Goal: Information Seeking & Learning: Learn about a topic

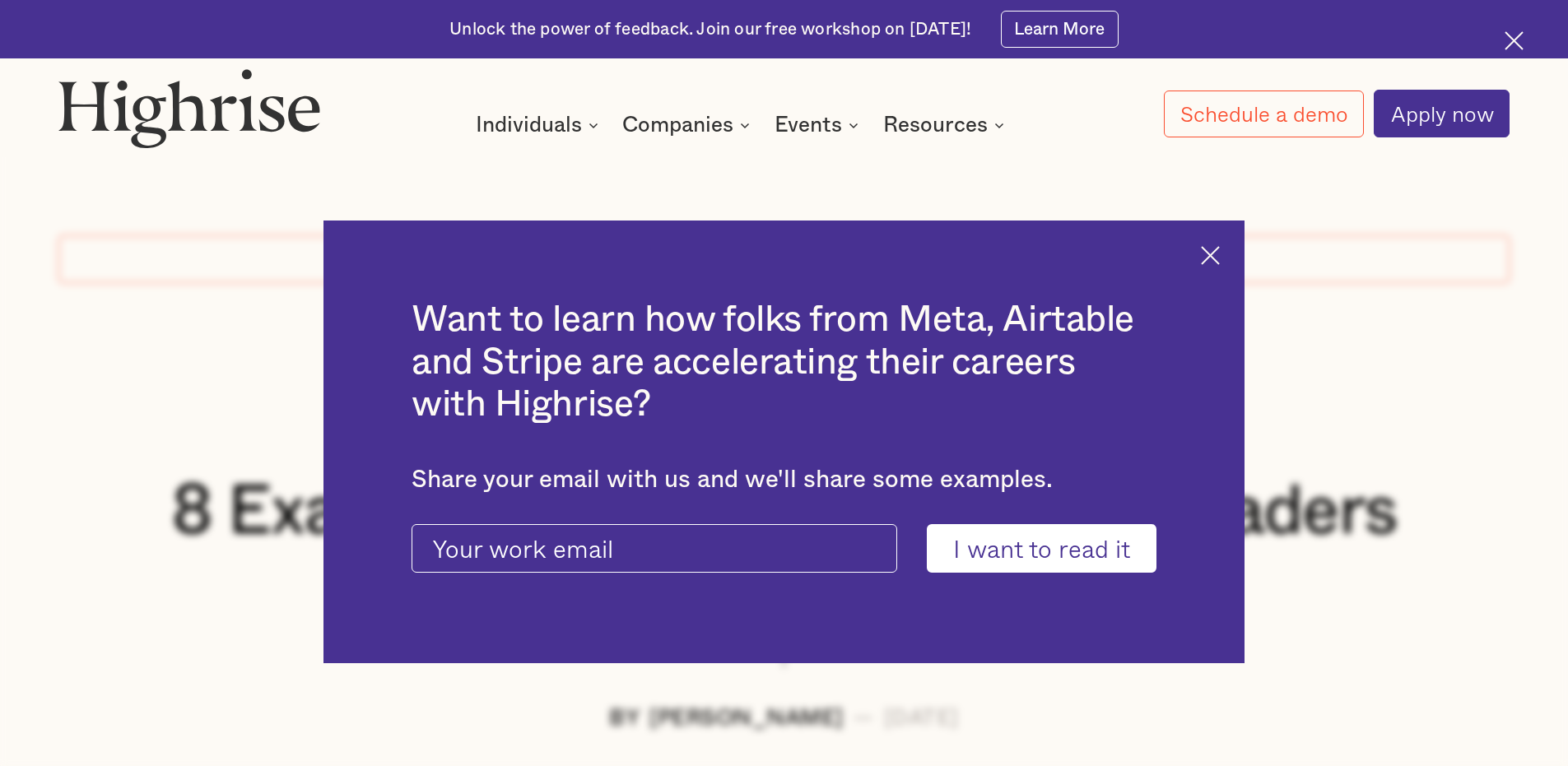
click at [1218, 250] on img at bounding box center [1211, 256] width 19 height 19
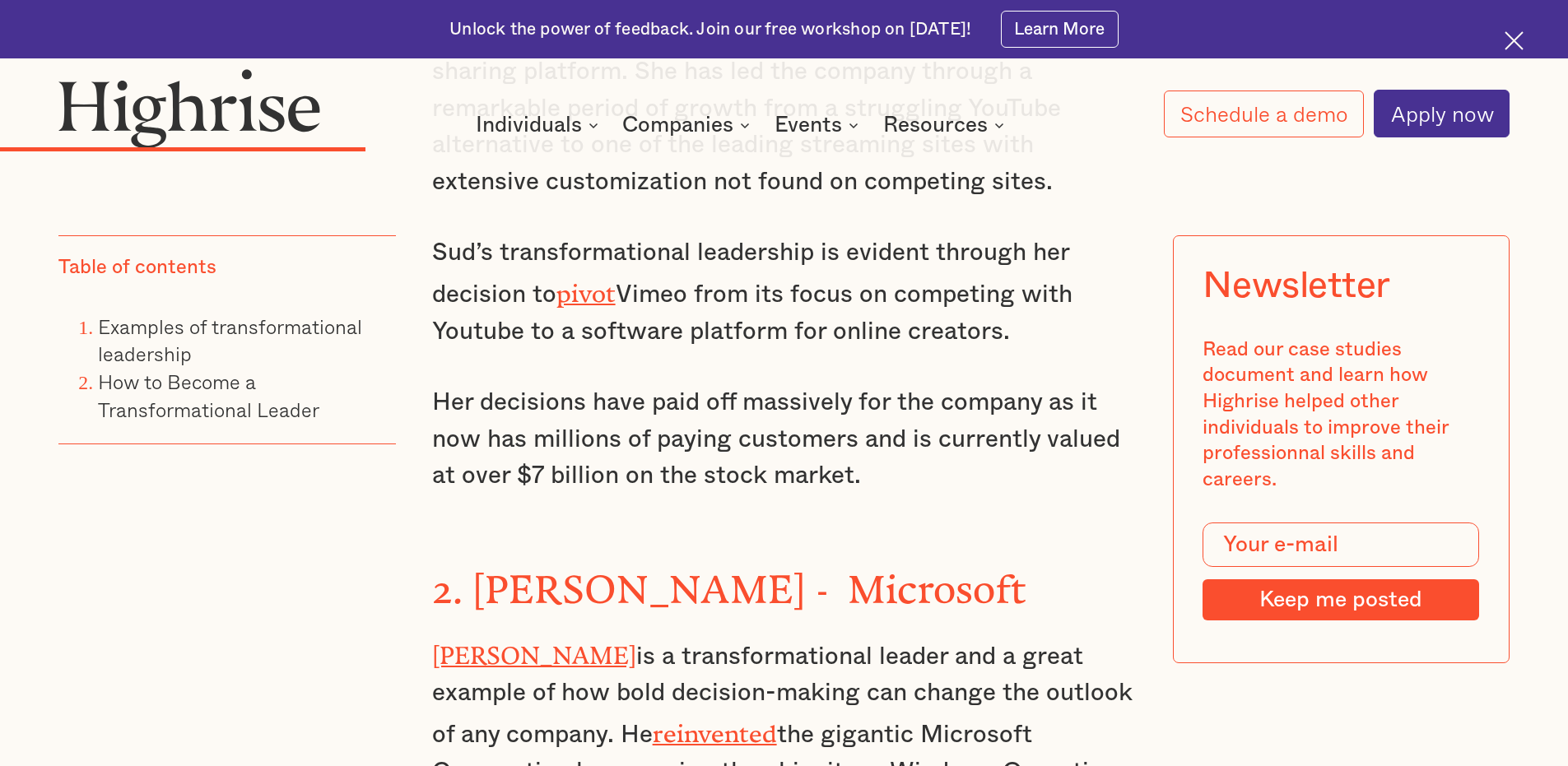
scroll to position [3672, 0]
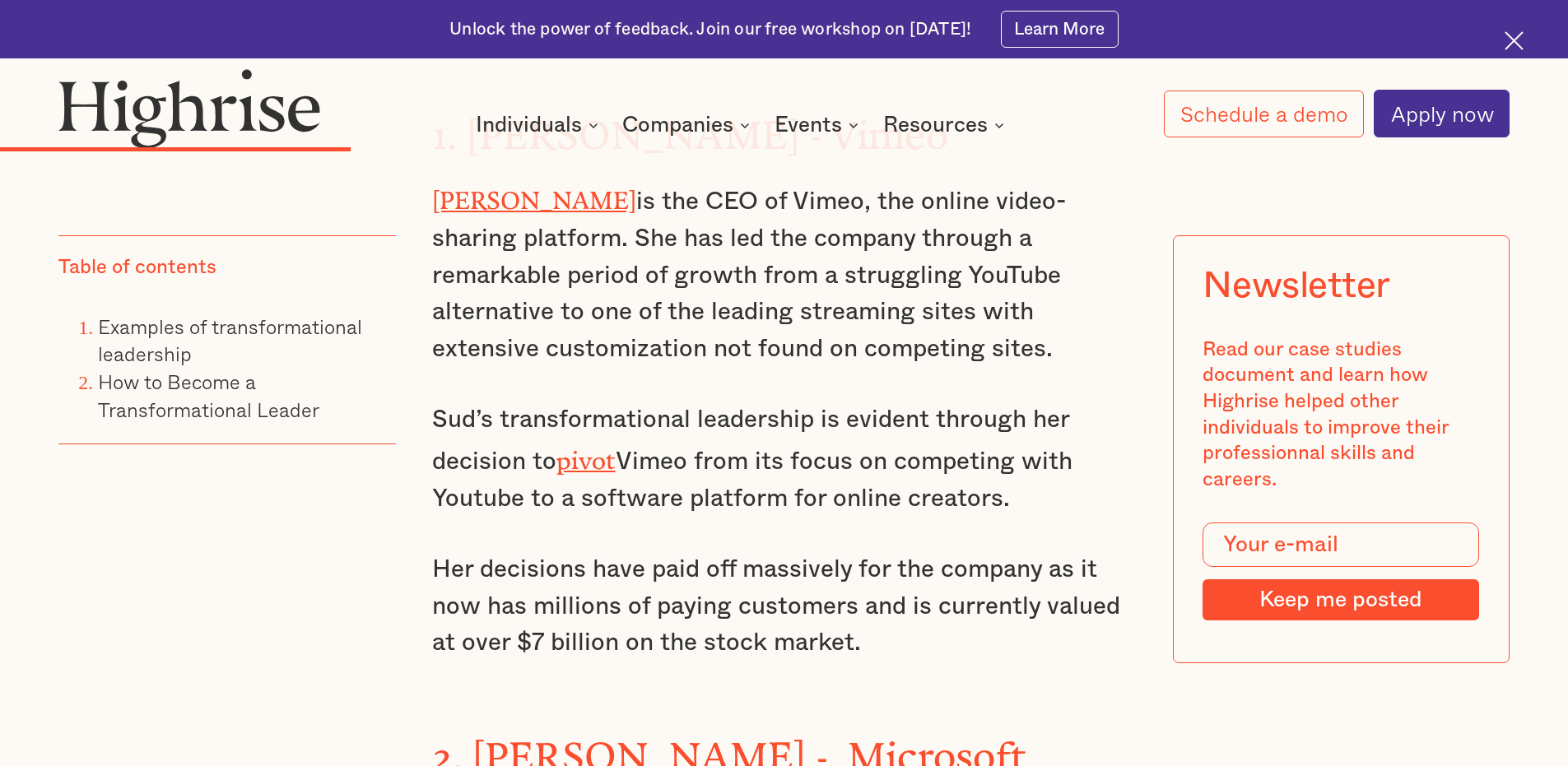
drag, startPoint x: 891, startPoint y: 675, endPoint x: 431, endPoint y: 244, distance: 630.4
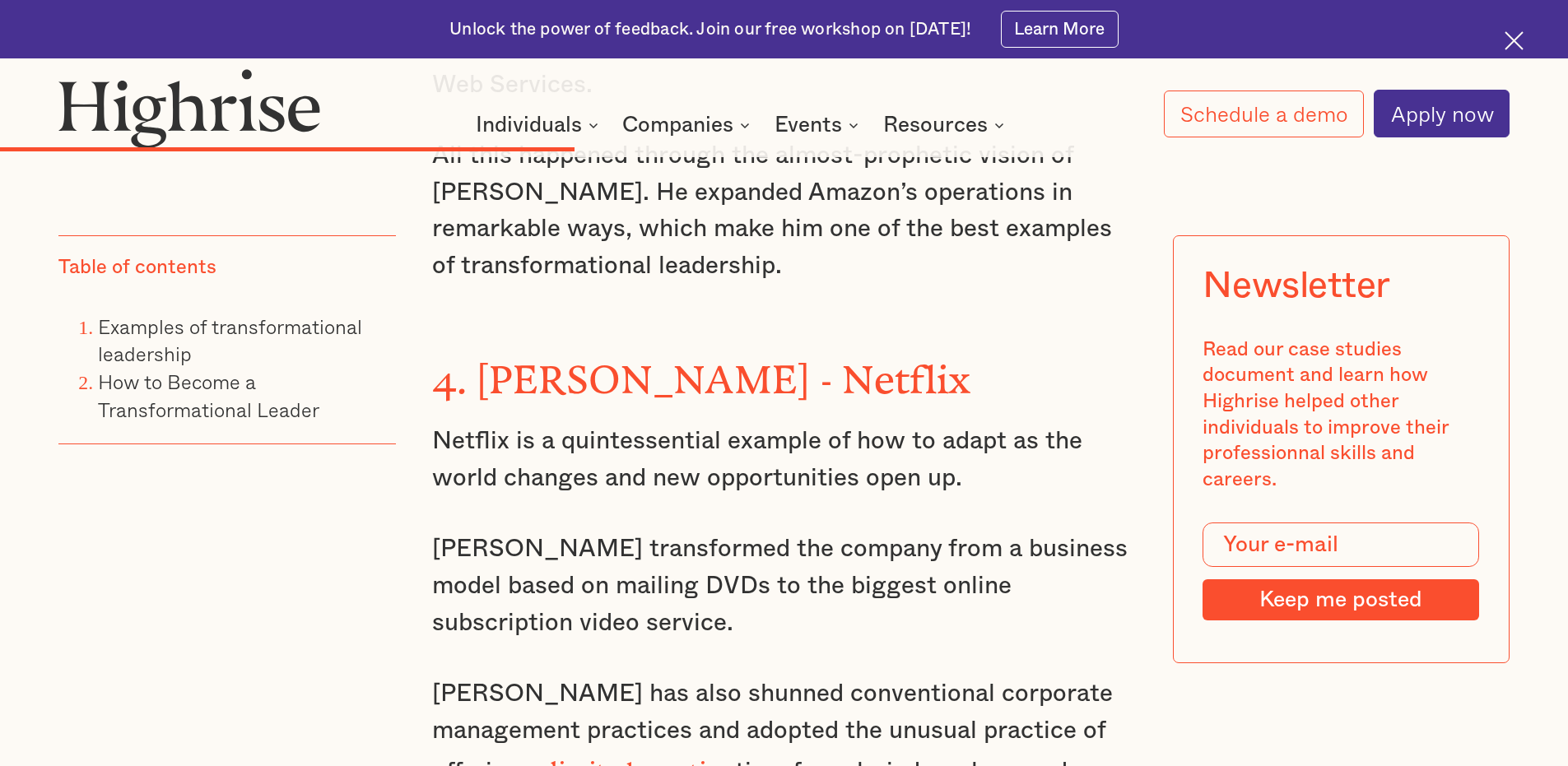
scroll to position [5341, 0]
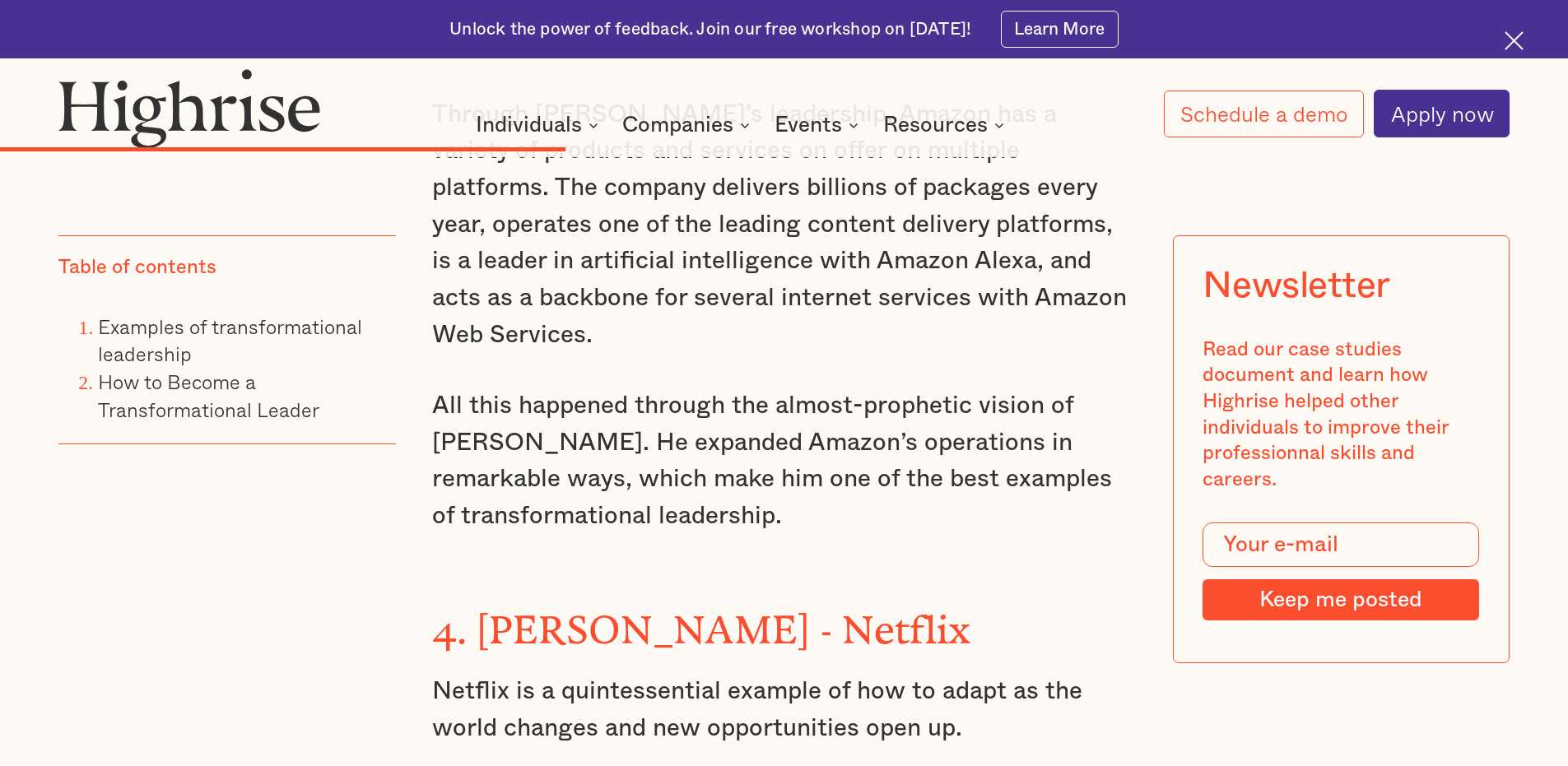
drag, startPoint x: 634, startPoint y: 536, endPoint x: 688, endPoint y: 342, distance: 201.4
click at [688, 324] on div "Examples of transformational leadership ‍ With this in mind, here are the examp…" at bounding box center [784, 426] width 704 height 5728
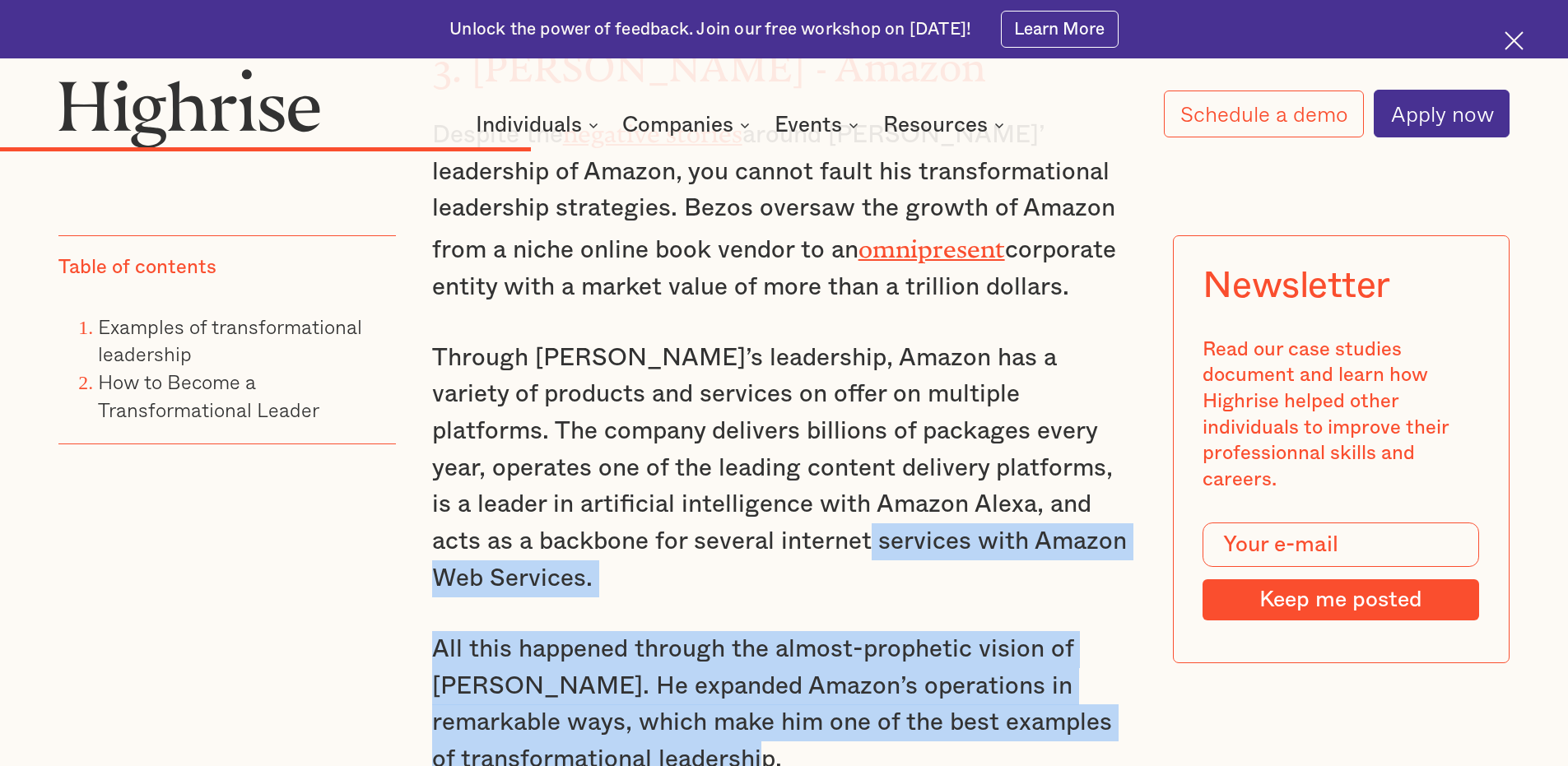
scroll to position [4924, 0]
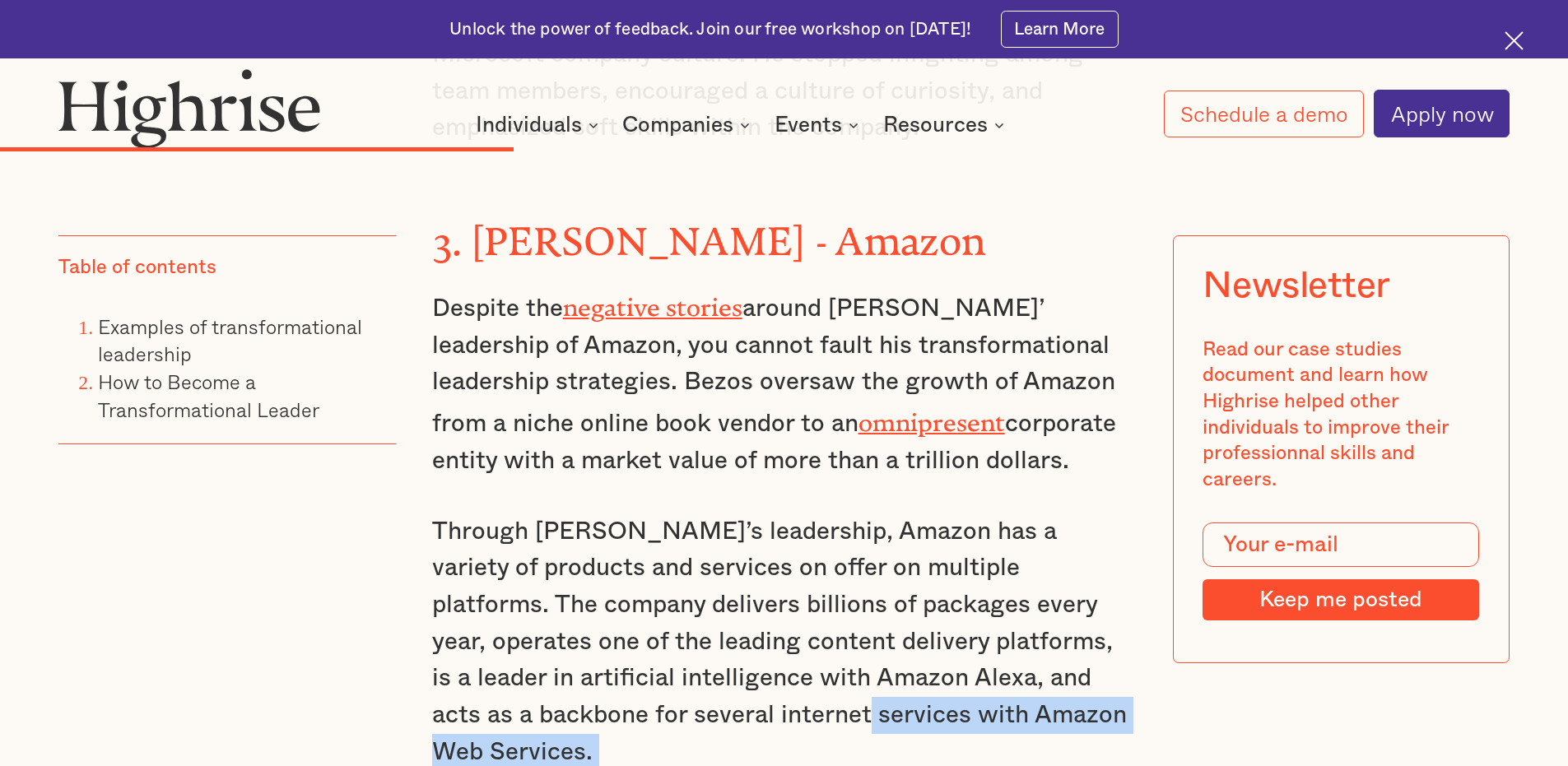
click at [612, 384] on p "Despite the negative stories around [PERSON_NAME]’ leadership of Amazon, you ca…" at bounding box center [784, 382] width 704 height 193
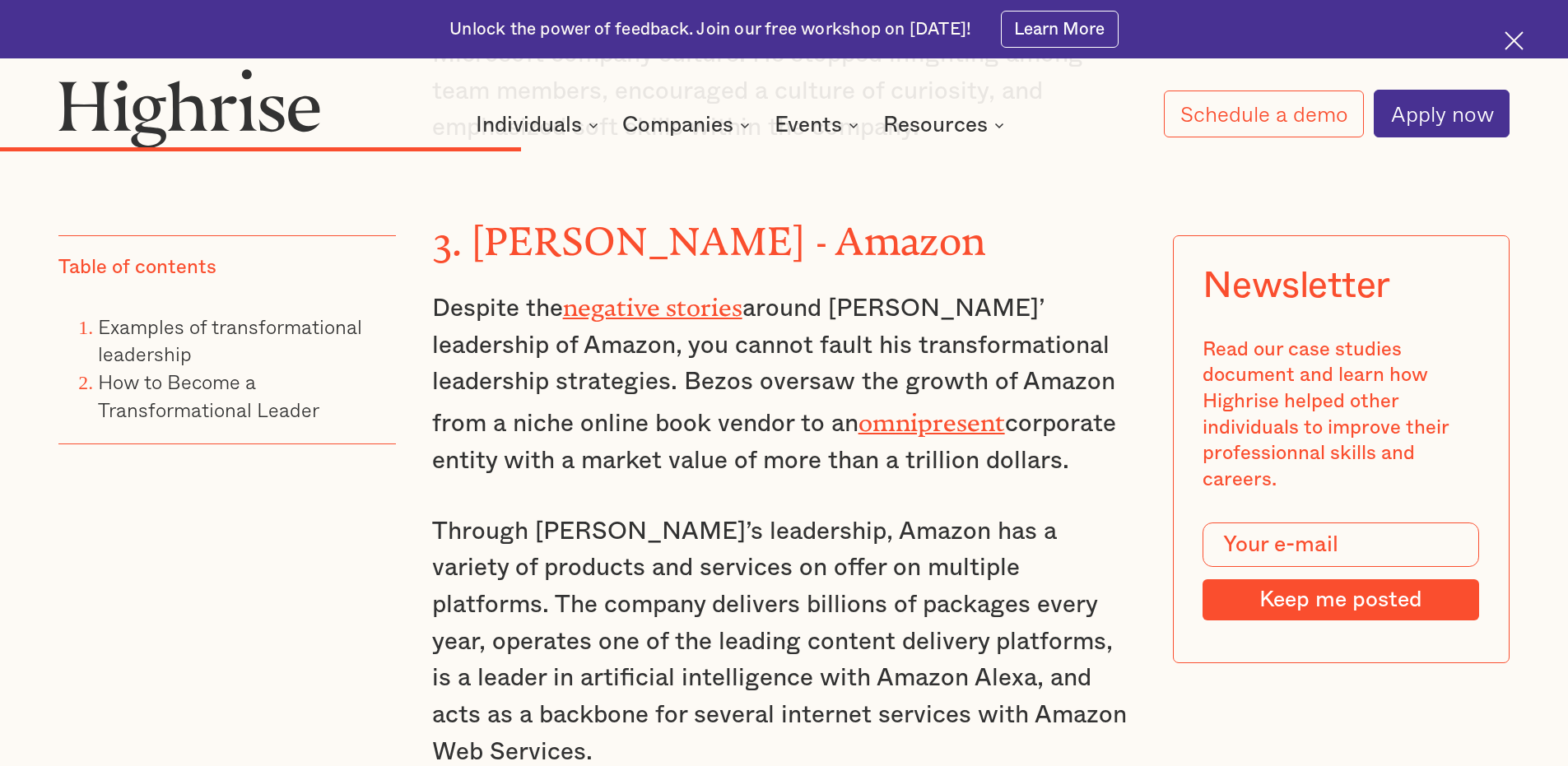
scroll to position [5175, 0]
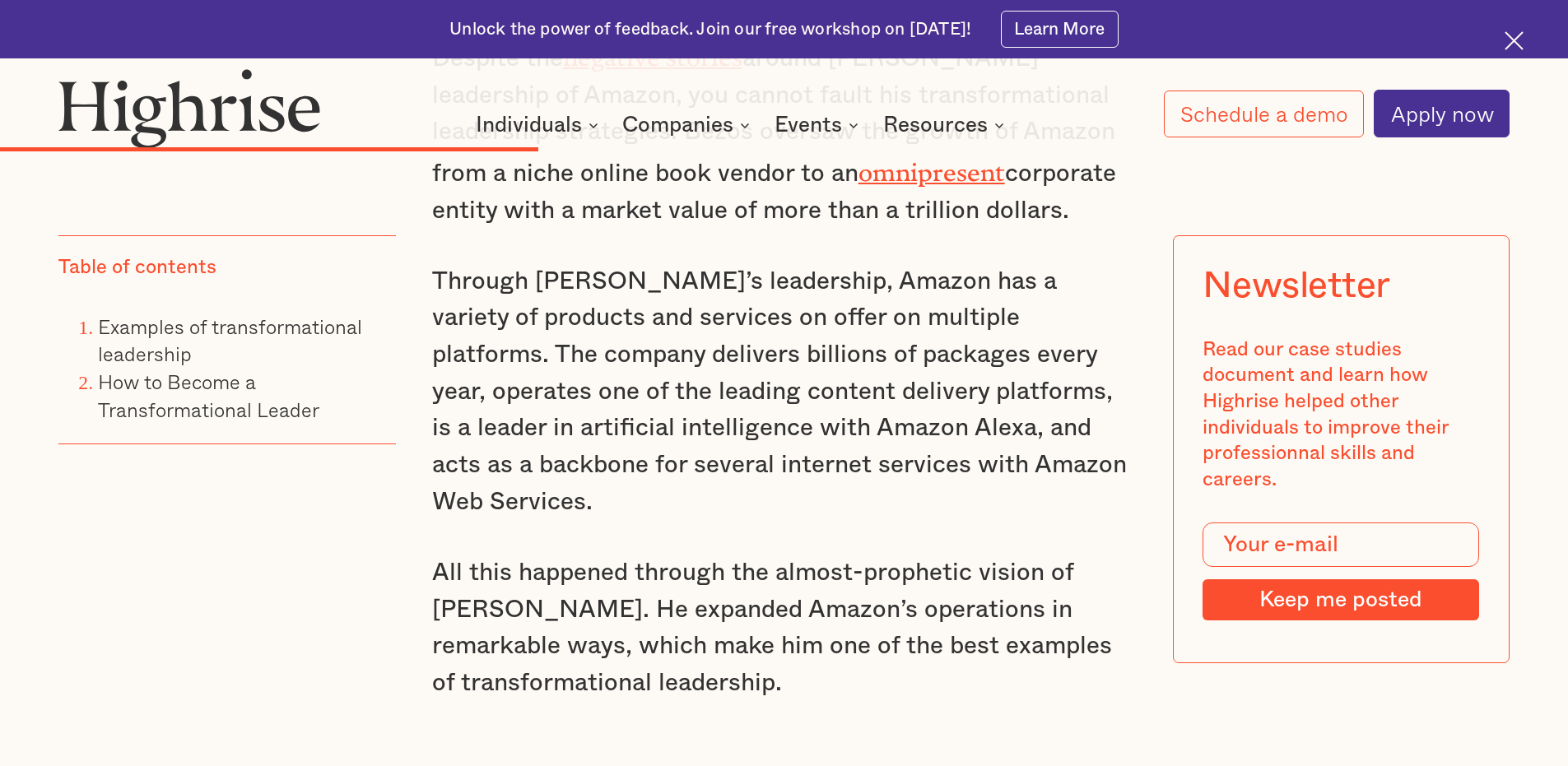
drag, startPoint x: 437, startPoint y: 346, endPoint x: 799, endPoint y: 702, distance: 507.7
click at [799, 680] on div "Examples of transformational leadership ‍ With this in mind, here are the examp…" at bounding box center [784, 593] width 704 height 5728
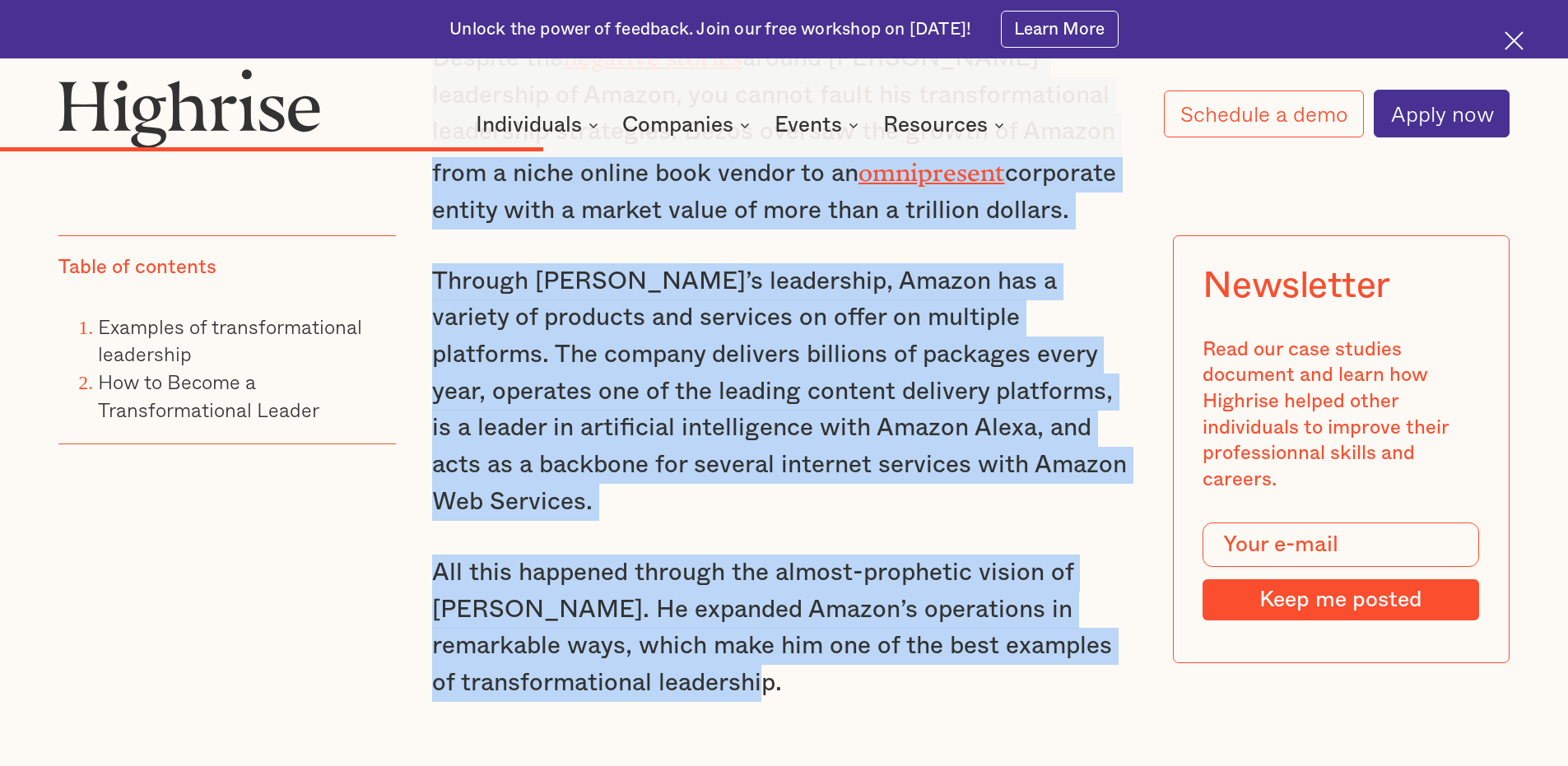
click at [293, 567] on div "Table of contents Examples of transformational leadership How to Become a Trans…" at bounding box center [227, 481] width 336 height 490
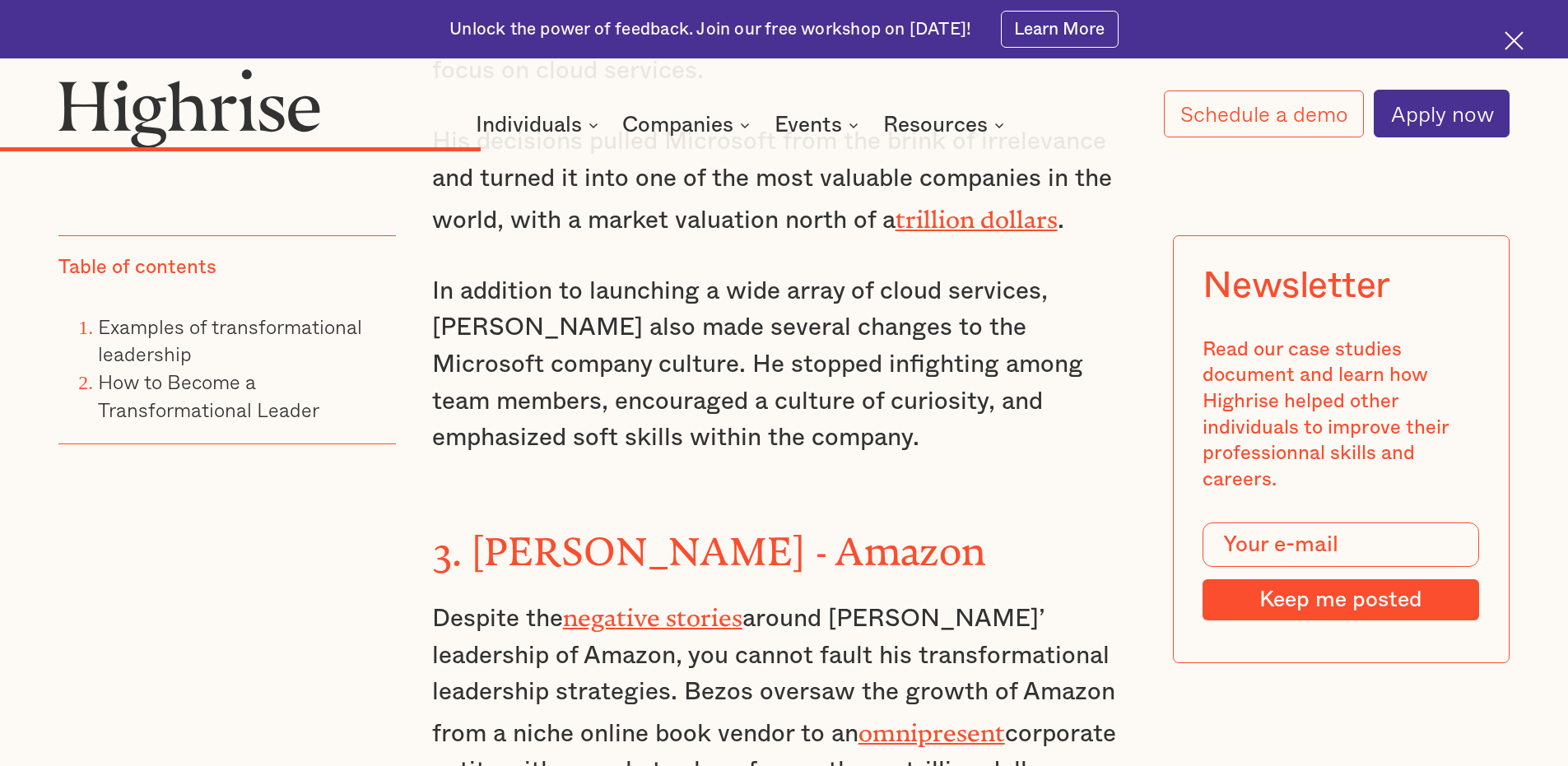
scroll to position [4339, 0]
